Goal: Transaction & Acquisition: Download file/media

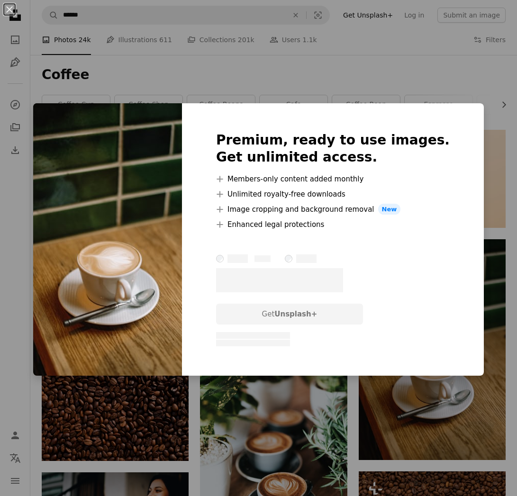
scroll to position [190, 0]
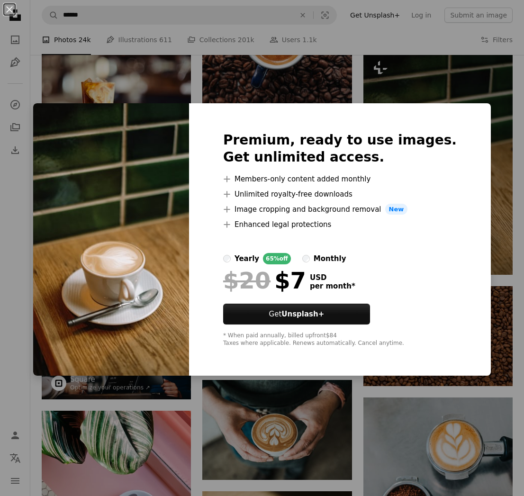
click at [239, 65] on div "An X shape Premium, ready to use images. Get unlimited access. A plus sign Memb…" at bounding box center [262, 248] width 524 height 496
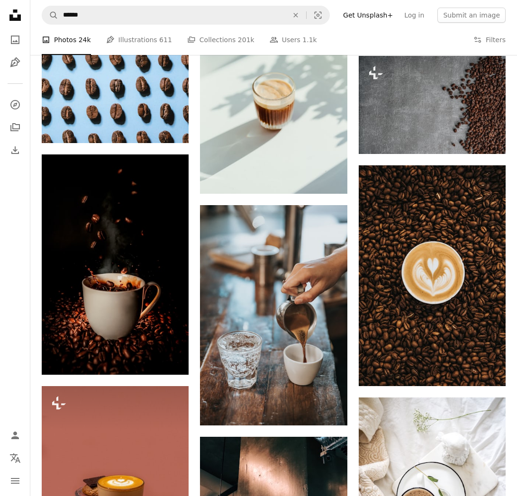
scroll to position [1096, 0]
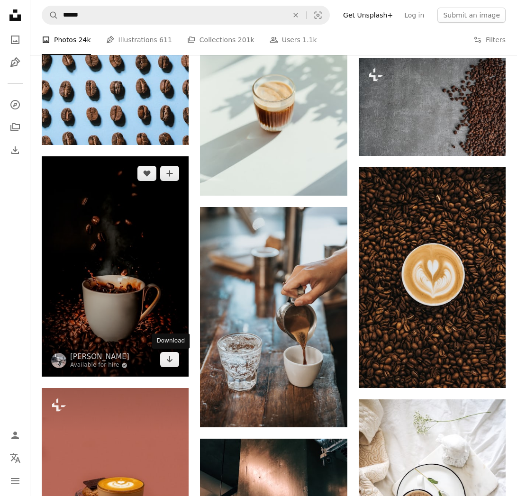
drag, startPoint x: 173, startPoint y: 359, endPoint x: 179, endPoint y: 348, distance: 11.6
click at [173, 358] on icon "Arrow pointing down" at bounding box center [170, 358] width 8 height 11
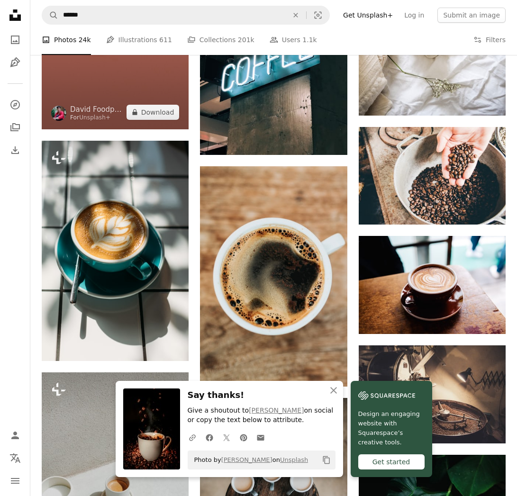
scroll to position [1571, 0]
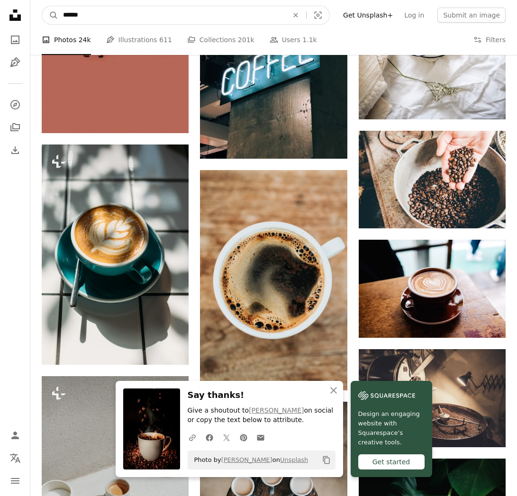
click at [102, 19] on input "******" at bounding box center [171, 15] width 227 height 18
type input "*"
type input "*********"
click button "A magnifying glass" at bounding box center [50, 15] width 16 height 18
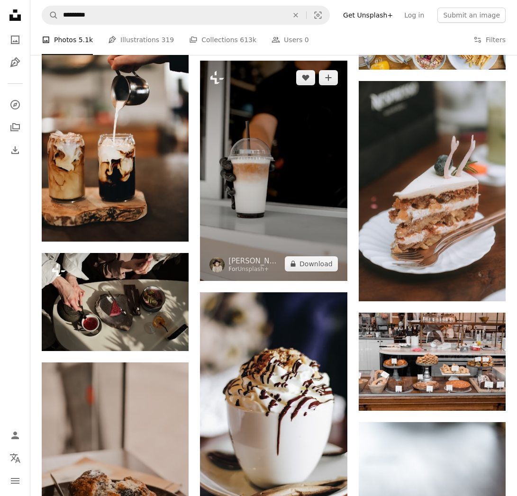
scroll to position [857, 0]
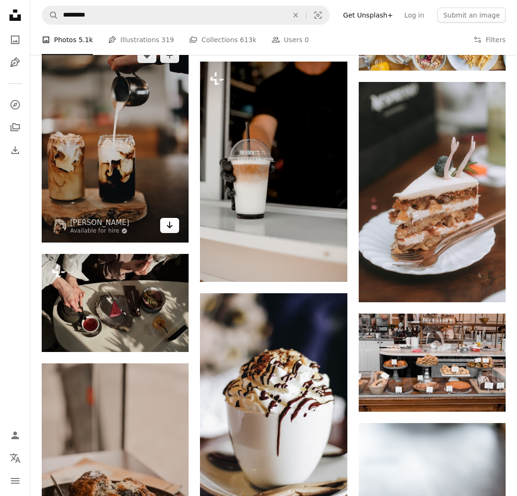
click at [172, 225] on icon "Download" at bounding box center [170, 225] width 6 height 7
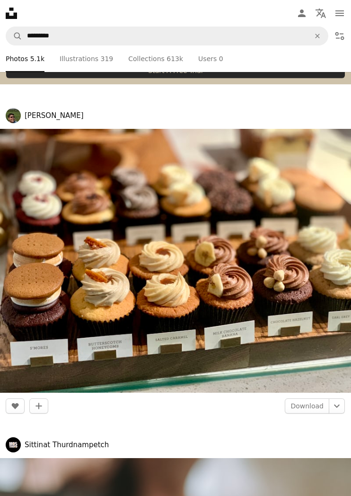
scroll to position [1695, 0]
